Goal: Navigation & Orientation: Understand site structure

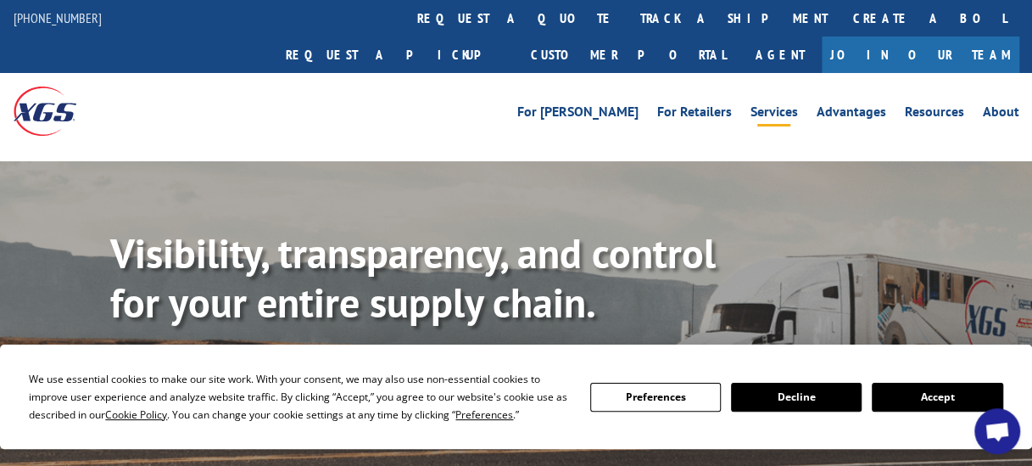
click at [777, 105] on link "Services" at bounding box center [773, 114] width 47 height 19
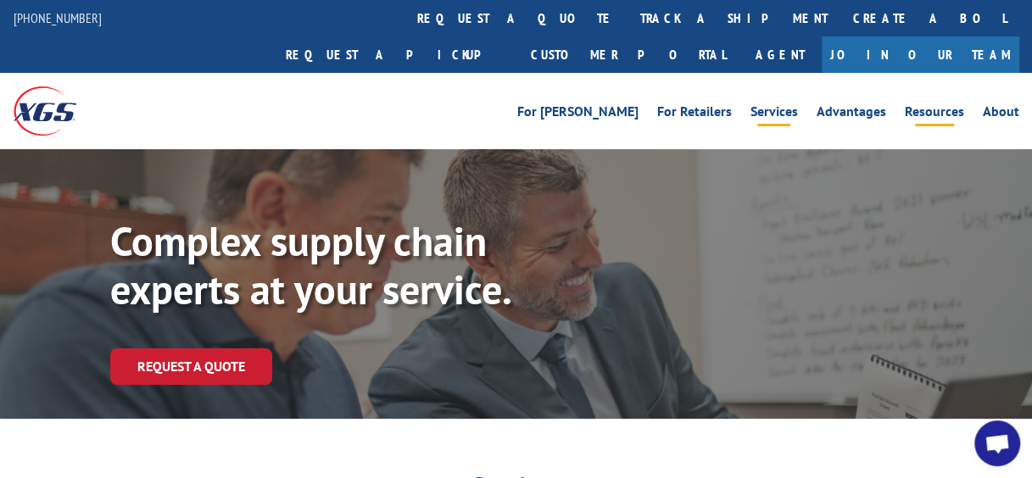
click at [955, 105] on link "Resources" at bounding box center [934, 114] width 59 height 19
